Goal: Communication & Community: Answer question/provide support

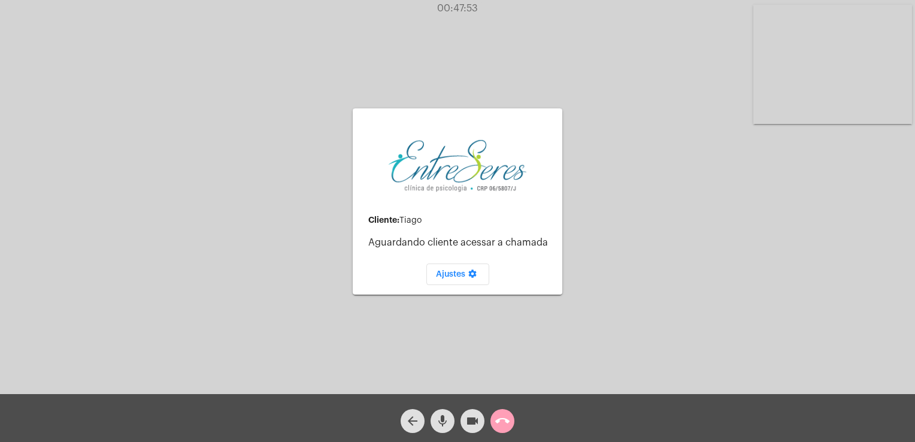
click at [513, 424] on button "call_end" at bounding box center [503, 421] width 24 height 24
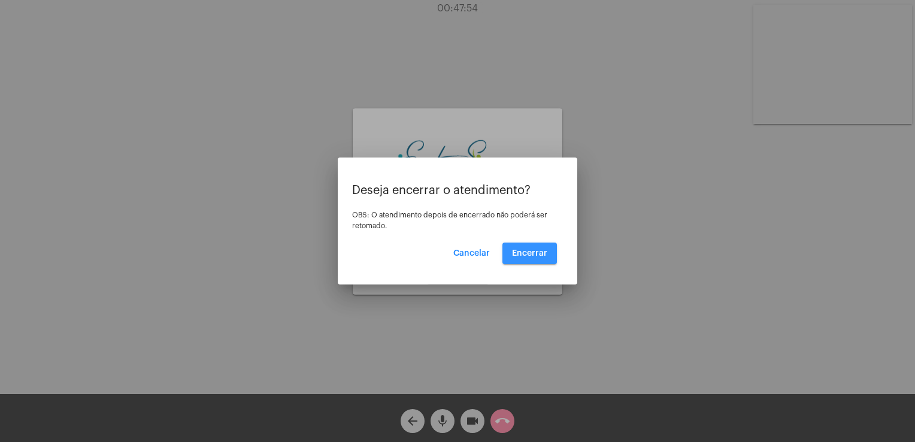
click at [544, 263] on button "Encerrar" at bounding box center [530, 254] width 55 height 22
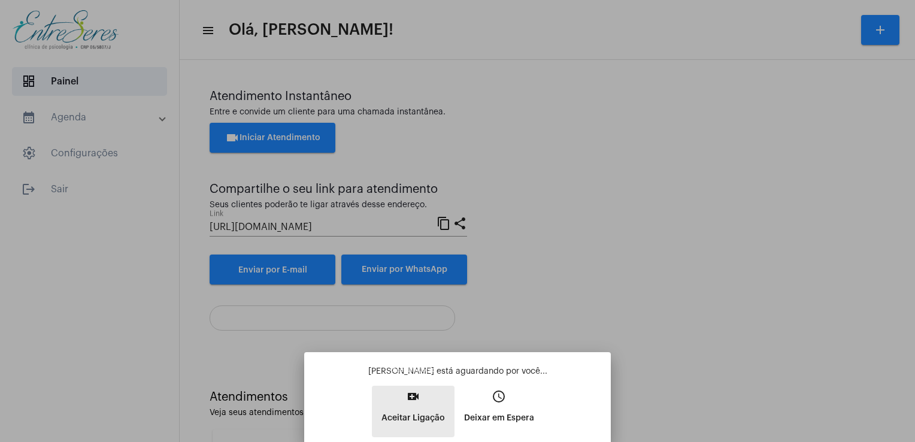
click at [435, 412] on p "Aceitar Ligação" at bounding box center [413, 418] width 63 height 22
